Goal: Information Seeking & Learning: Learn about a topic

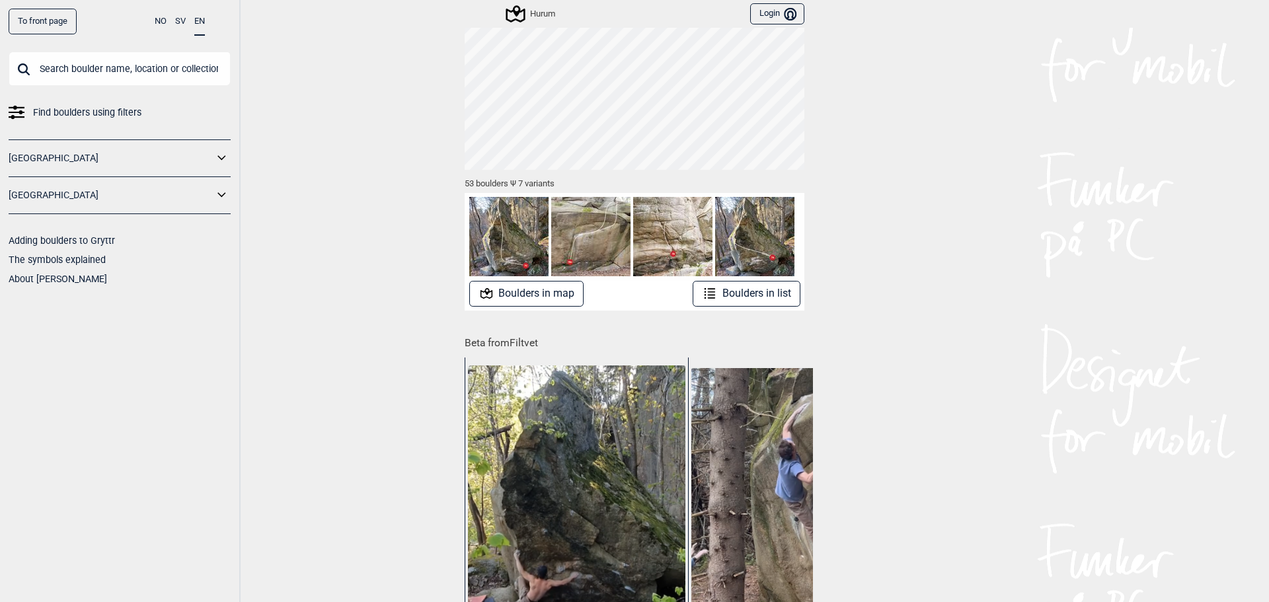
scroll to position [60, 0]
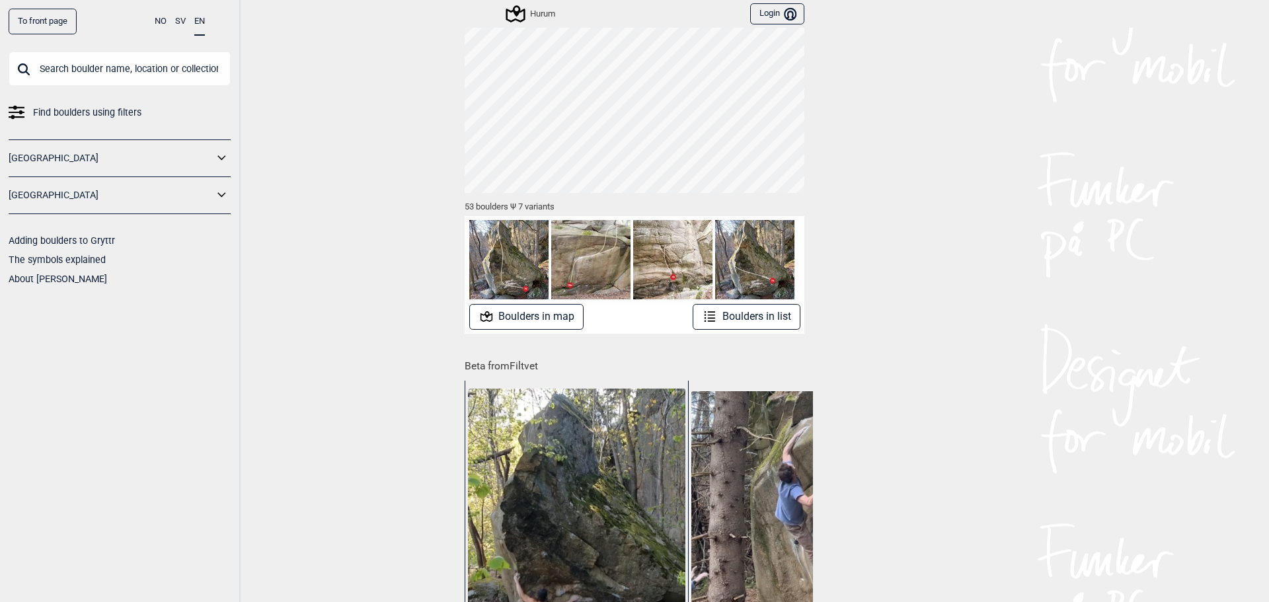
click at [731, 317] on button "Boulders in list" at bounding box center [747, 317] width 108 height 26
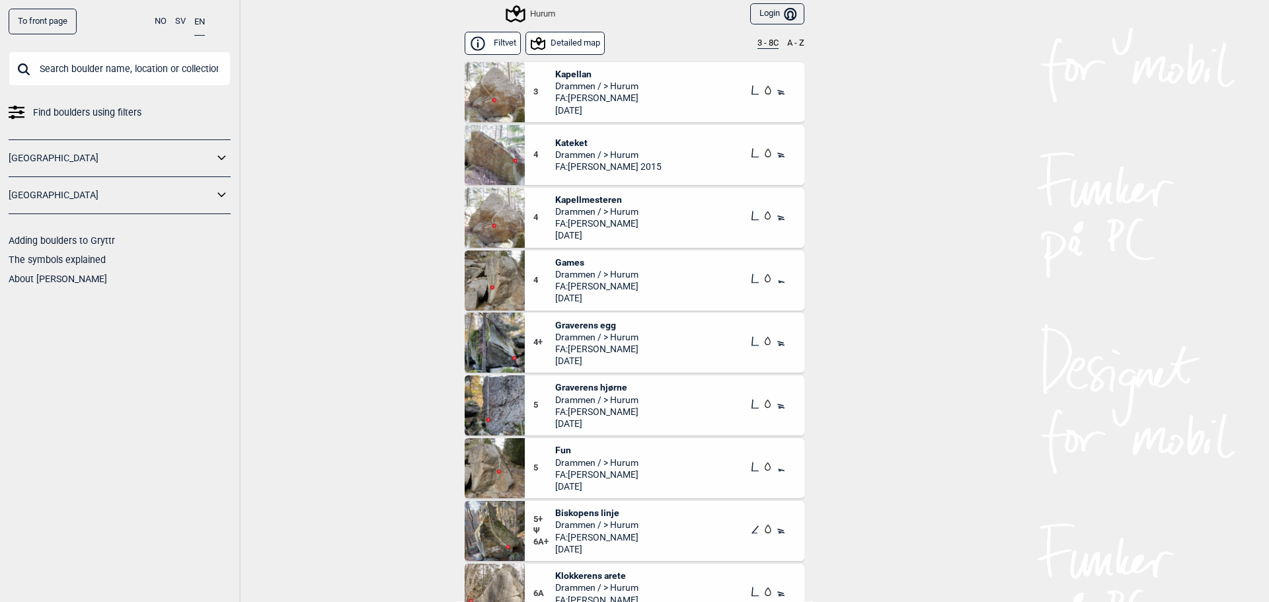
click at [482, 85] on img at bounding box center [495, 92] width 60 height 60
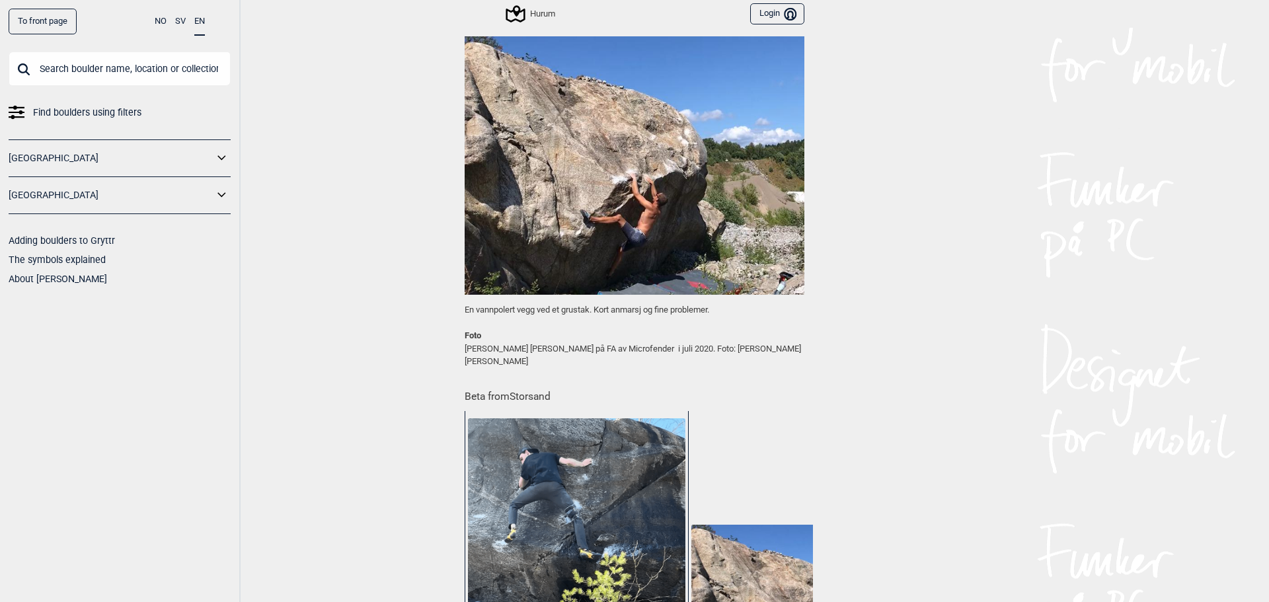
scroll to position [194, 0]
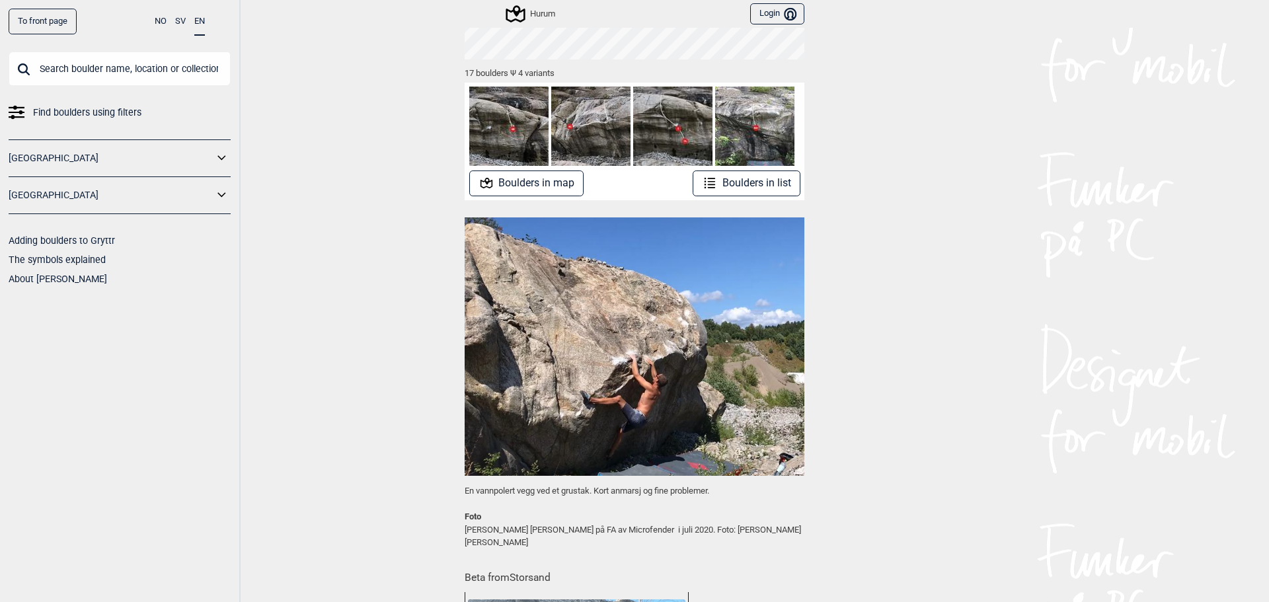
click at [726, 174] on button "Boulders in list" at bounding box center [747, 184] width 108 height 26
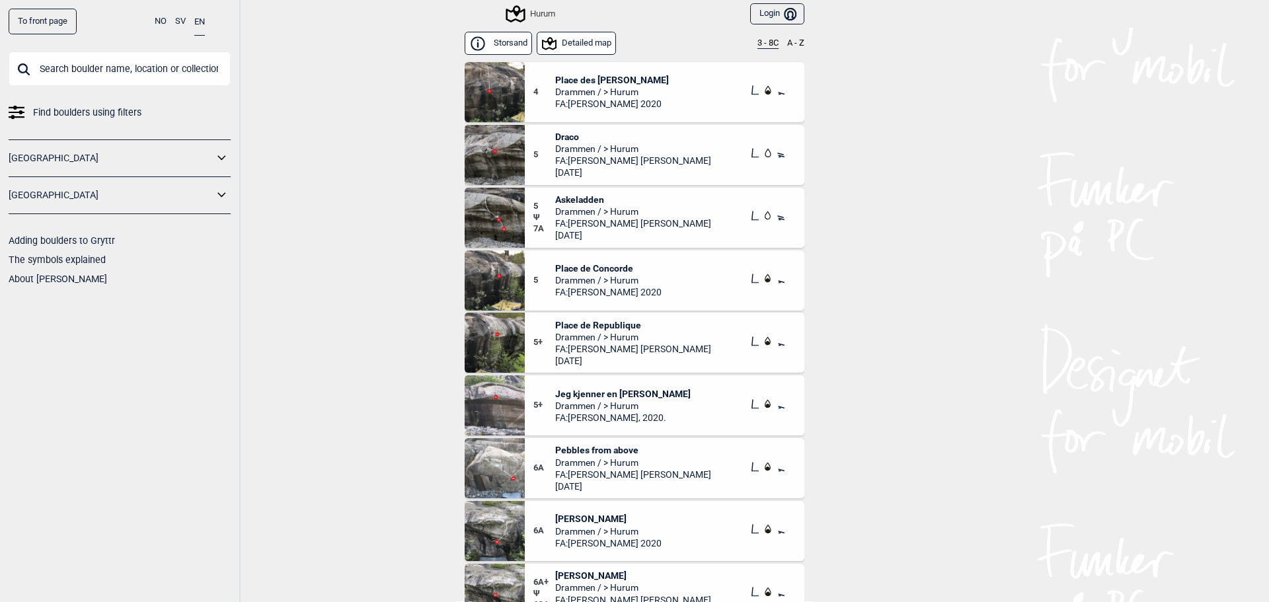
click at [500, 93] on img at bounding box center [495, 92] width 60 height 60
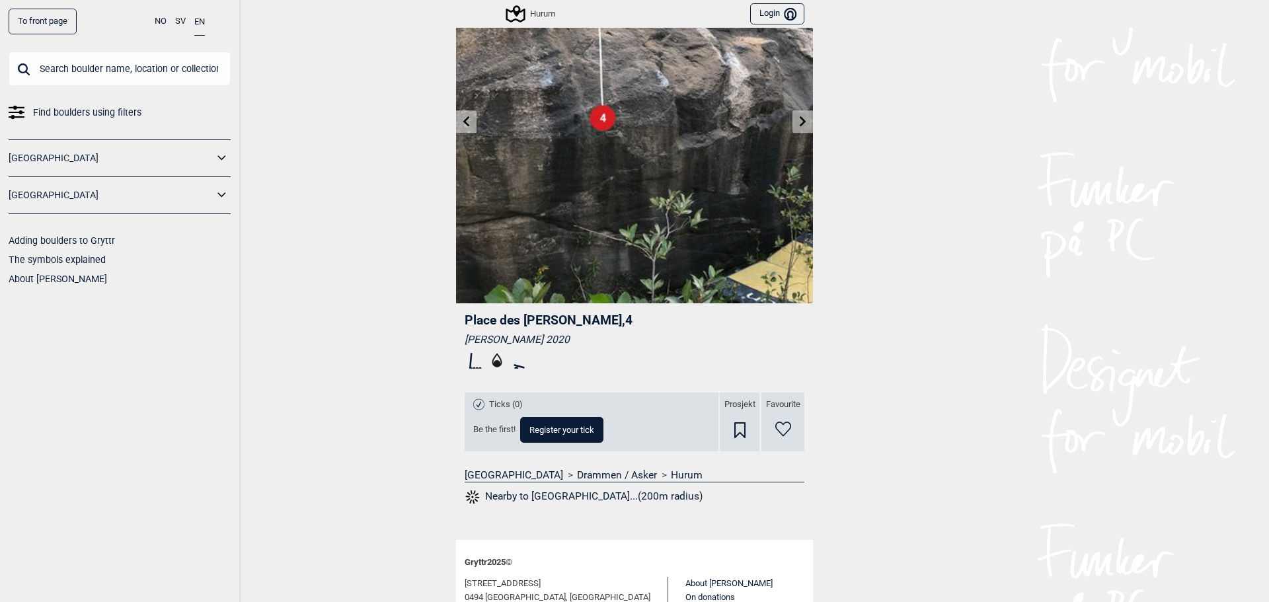
scroll to position [194, 0]
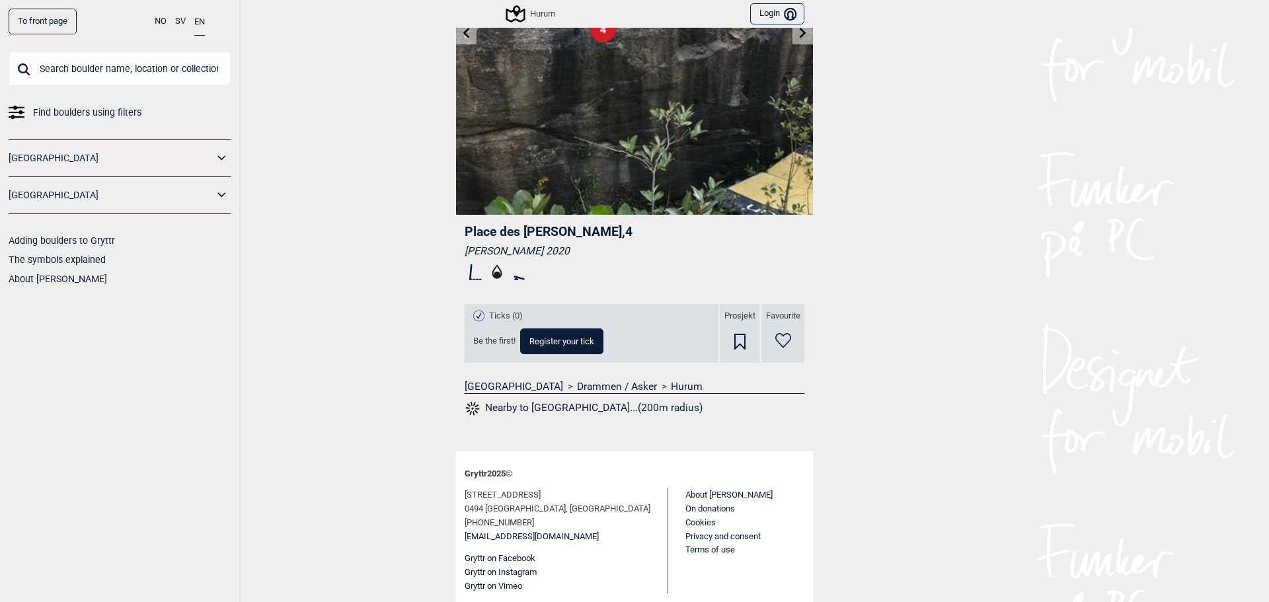
click at [537, 407] on button "Nearby to [GEOGRAPHIC_DATA]...(200m radius)" at bounding box center [584, 408] width 238 height 17
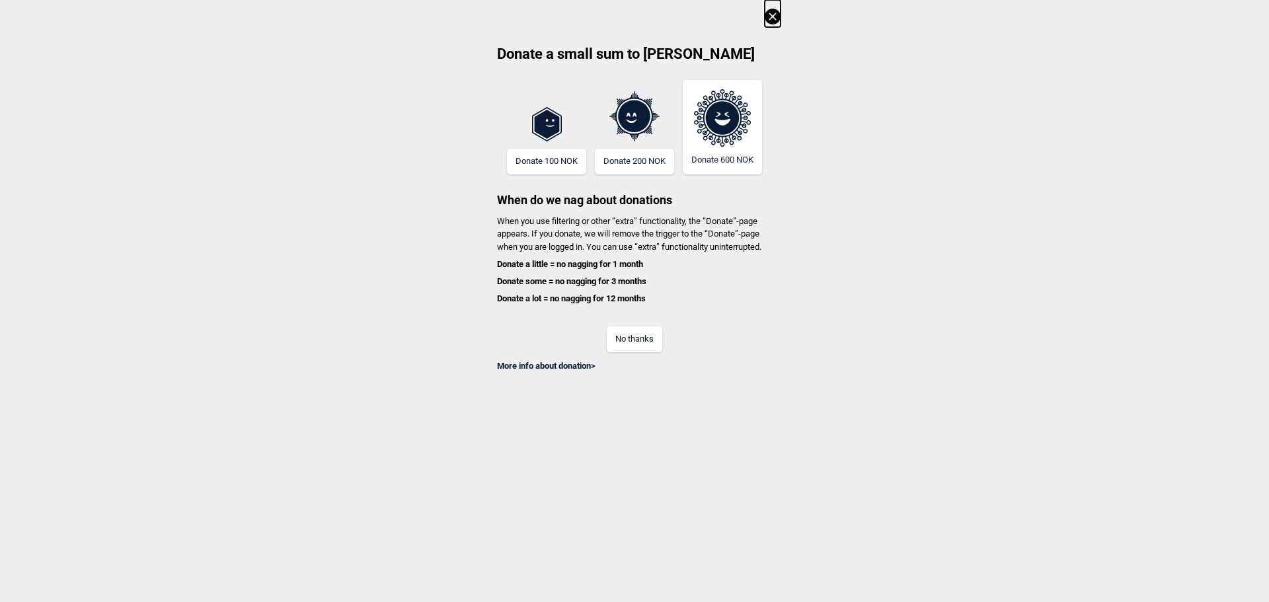
scroll to position [0, 782]
drag, startPoint x: 630, startPoint y: 340, endPoint x: 582, endPoint y: 363, distance: 53.5
click at [630, 340] on button "No thanks" at bounding box center [635, 339] width 56 height 26
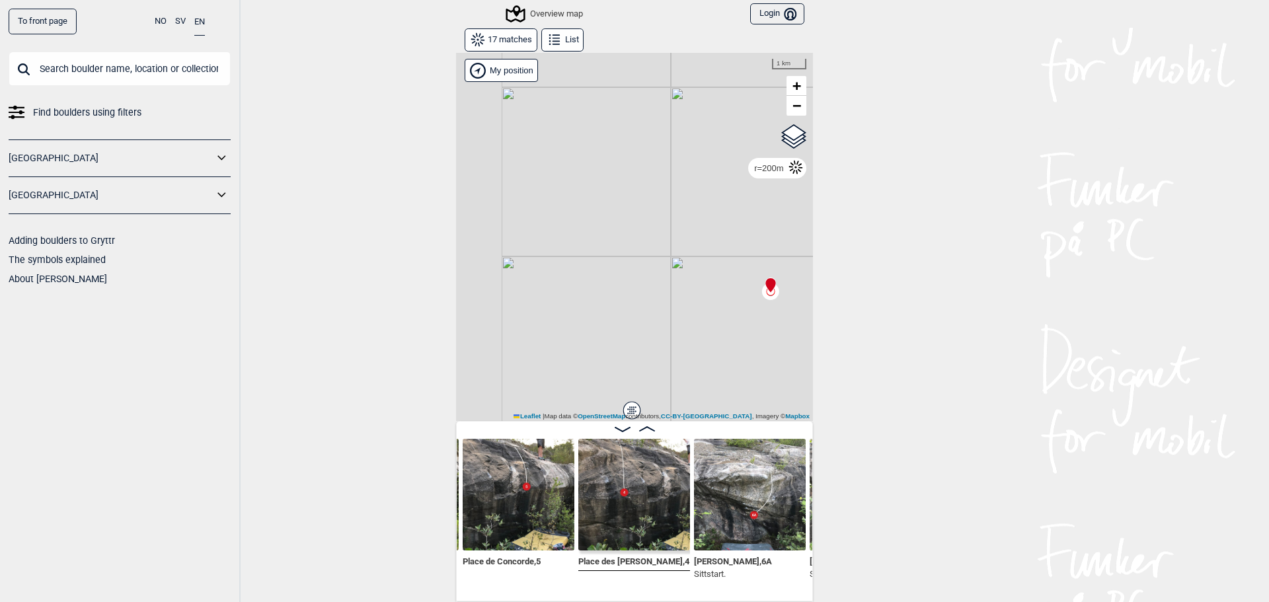
drag, startPoint x: 508, startPoint y: 340, endPoint x: 671, endPoint y: 295, distance: 169.3
click at [671, 295] on div "Gol [GEOGRAPHIC_DATA] Kolomoen [GEOGRAPHIC_DATA] [GEOGRAPHIC_DATA][PERSON_NAME]…" at bounding box center [634, 236] width 357 height 369
drag, startPoint x: 712, startPoint y: 252, endPoint x: 648, endPoint y: 304, distance: 82.7
click at [648, 304] on div "Gol [GEOGRAPHIC_DATA] Kolomoen [GEOGRAPHIC_DATA] [GEOGRAPHIC_DATA][PERSON_NAME]…" at bounding box center [634, 236] width 357 height 369
drag, startPoint x: 736, startPoint y: 365, endPoint x: 563, endPoint y: 282, distance: 192.4
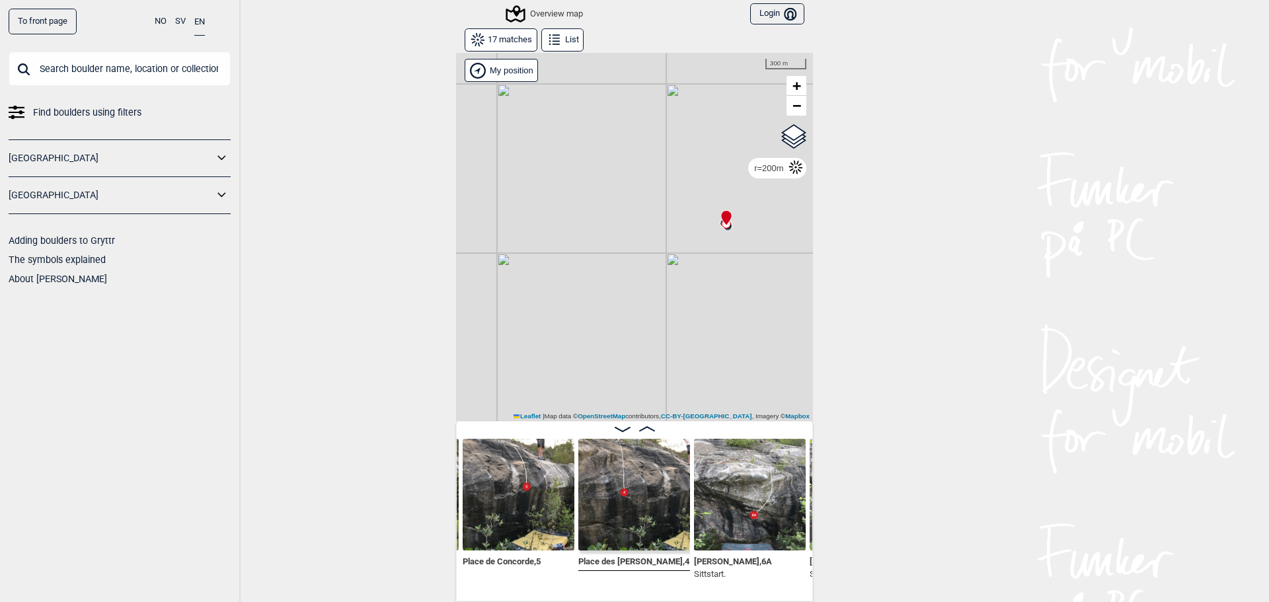
click at [563, 282] on div "Gol [GEOGRAPHIC_DATA] Kolomoen [GEOGRAPHIC_DATA] [GEOGRAPHIC_DATA][PERSON_NAME]…" at bounding box center [634, 236] width 357 height 369
drag, startPoint x: 684, startPoint y: 273, endPoint x: 658, endPoint y: 241, distance: 41.8
click at [658, 241] on div "Gol [GEOGRAPHIC_DATA] Kolomoen [GEOGRAPHIC_DATA] [GEOGRAPHIC_DATA][PERSON_NAME]…" at bounding box center [634, 236] width 357 height 369
drag, startPoint x: 712, startPoint y: 202, endPoint x: 625, endPoint y: 303, distance: 133.0
click at [627, 307] on div "Gol [GEOGRAPHIC_DATA] Kolomoen [GEOGRAPHIC_DATA] [GEOGRAPHIC_DATA][PERSON_NAME]…" at bounding box center [634, 236] width 357 height 369
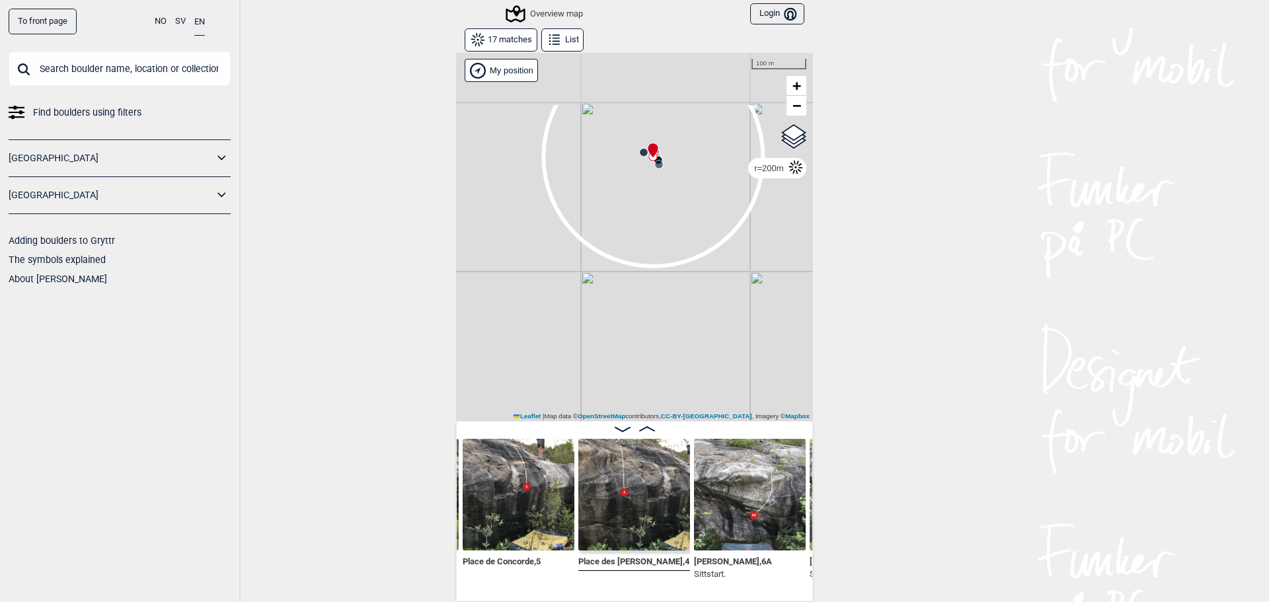
drag, startPoint x: 615, startPoint y: 198, endPoint x: 689, endPoint y: 311, distance: 135.1
click at [689, 311] on div "Gol [GEOGRAPHIC_DATA] Kolomoen [GEOGRAPHIC_DATA] [GEOGRAPHIC_DATA][PERSON_NAME]…" at bounding box center [634, 236] width 357 height 369
drag, startPoint x: 613, startPoint y: 196, endPoint x: 682, endPoint y: 266, distance: 98.1
click at [683, 267] on div "Gol [GEOGRAPHIC_DATA] Kolomoen [GEOGRAPHIC_DATA] [GEOGRAPHIC_DATA][PERSON_NAME]…" at bounding box center [634, 236] width 357 height 369
drag, startPoint x: 605, startPoint y: 150, endPoint x: 621, endPoint y: 207, distance: 59.2
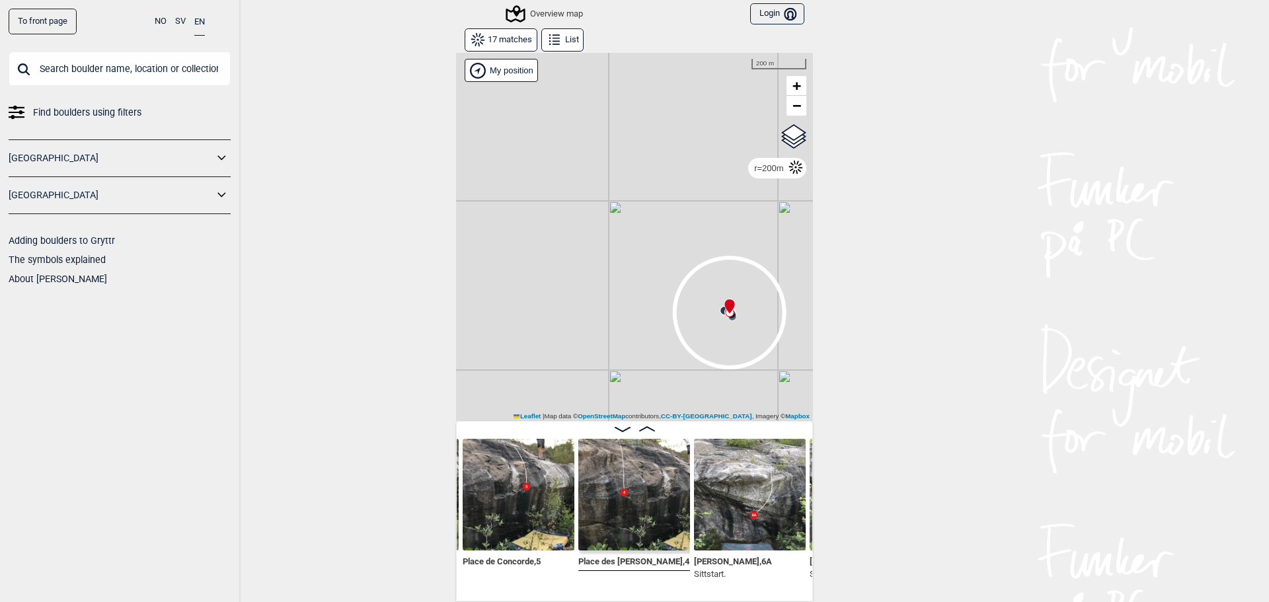
click at [621, 207] on div "Gol [GEOGRAPHIC_DATA] Kolomoen [GEOGRAPHIC_DATA] [GEOGRAPHIC_DATA][PERSON_NAME]…" at bounding box center [634, 236] width 357 height 369
drag, startPoint x: 599, startPoint y: 219, endPoint x: 645, endPoint y: 338, distance: 127.4
click at [645, 338] on div "Gol [GEOGRAPHIC_DATA] Kolomoen [GEOGRAPHIC_DATA] [GEOGRAPHIC_DATA][PERSON_NAME]…" at bounding box center [634, 236] width 357 height 369
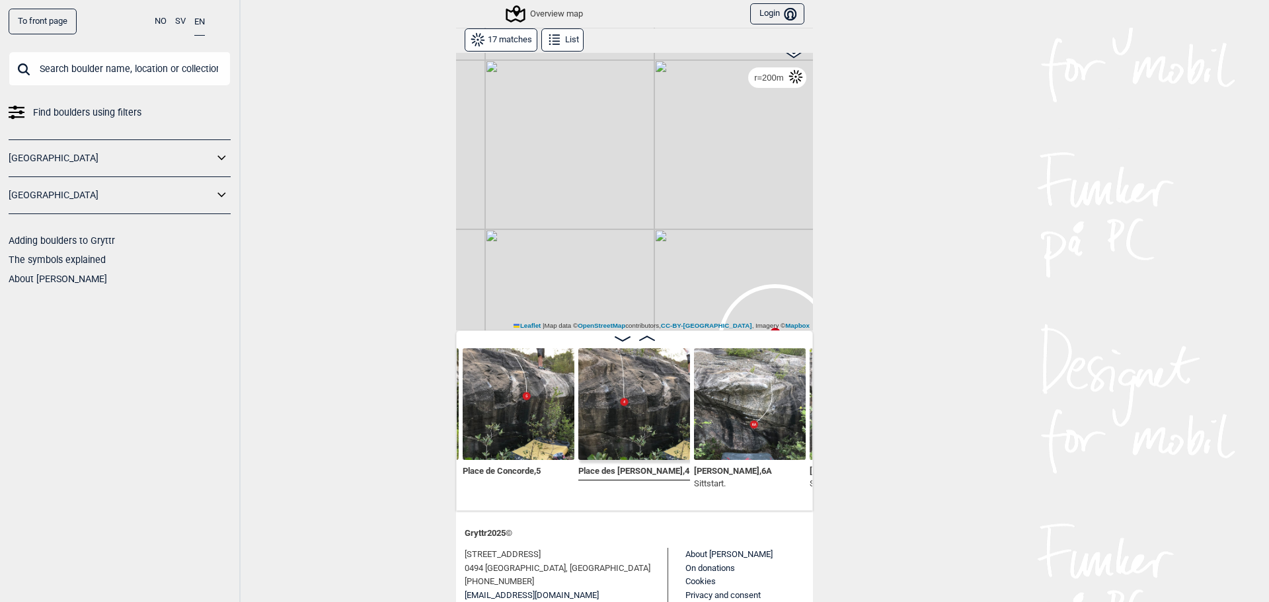
scroll to position [132, 0]
